Goal: Task Accomplishment & Management: Complete application form

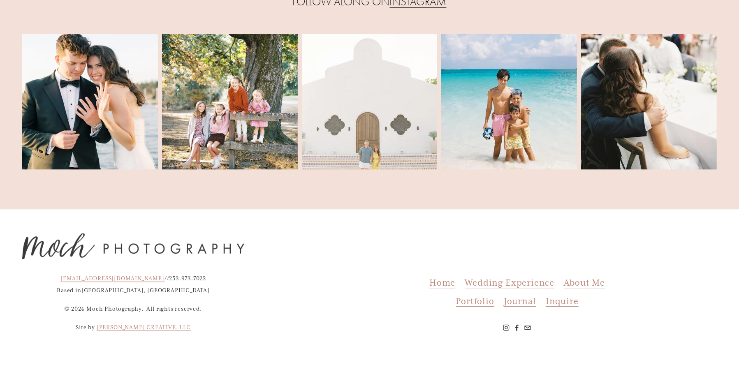
scroll to position [3440, 0]
click at [562, 303] on span "Inquire" at bounding box center [562, 301] width 33 height 11
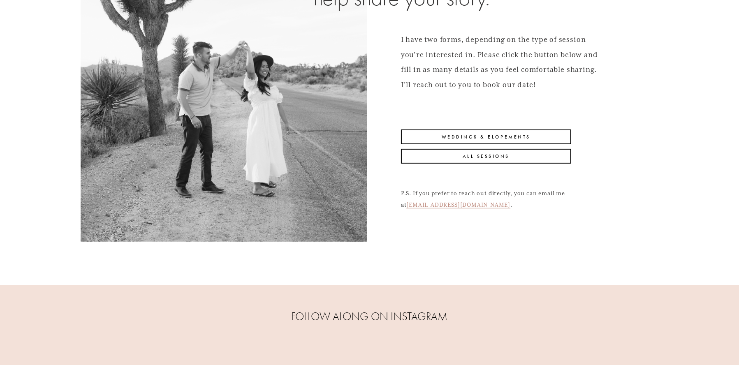
scroll to position [164, 0]
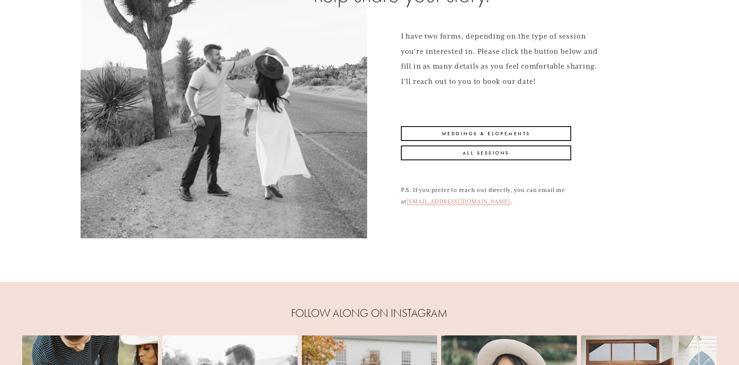
click at [505, 156] on link "All Sessions" at bounding box center [486, 153] width 170 height 15
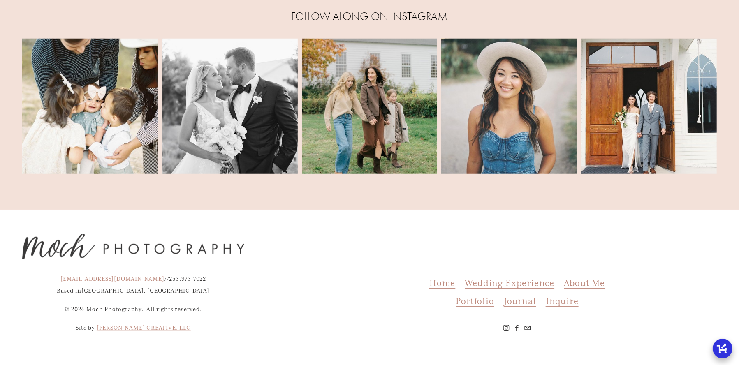
scroll to position [875, 0]
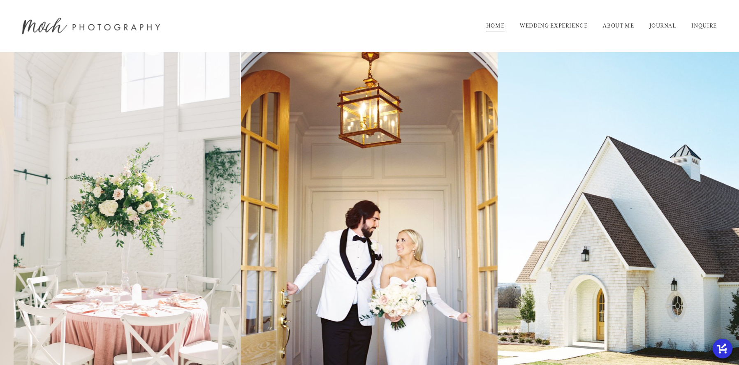
click at [614, 28] on link "ABOUT ME" at bounding box center [618, 25] width 31 height 13
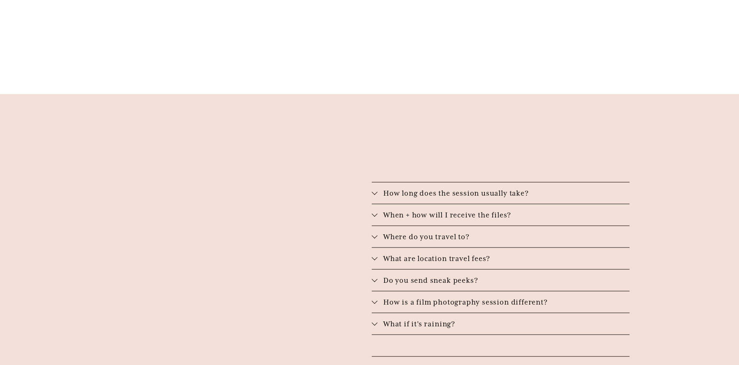
scroll to position [1274, 0]
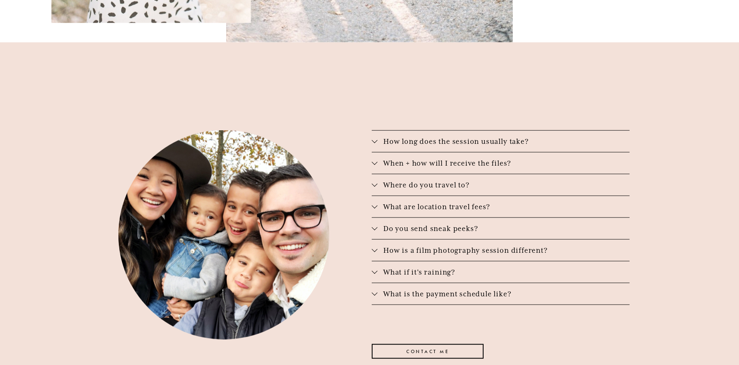
click at [441, 344] on link "CONTACT ME" at bounding box center [428, 351] width 112 height 15
